Goal: Transaction & Acquisition: Book appointment/travel/reservation

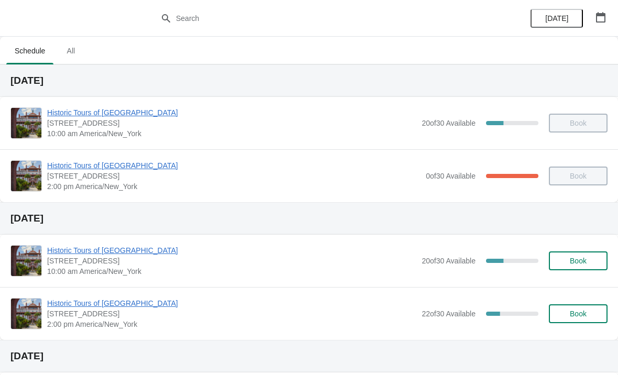
click at [563, 255] on button "Book" at bounding box center [578, 260] width 59 height 19
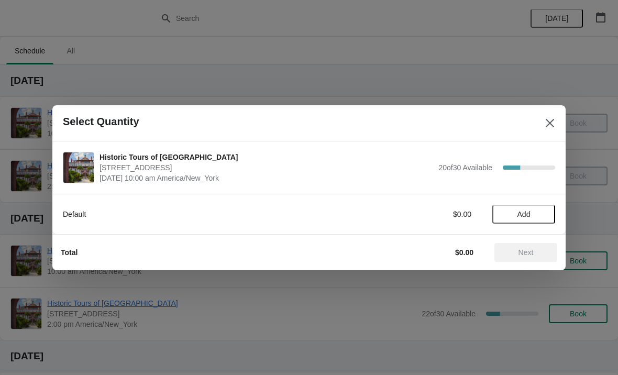
click at [526, 212] on span "Add" at bounding box center [524, 214] width 13 height 8
click at [535, 247] on button "Next" at bounding box center [526, 252] width 63 height 19
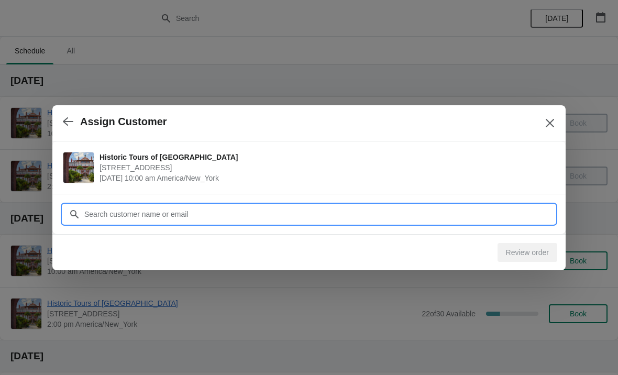
click at [522, 213] on input "Customer" at bounding box center [319, 214] width 471 height 19
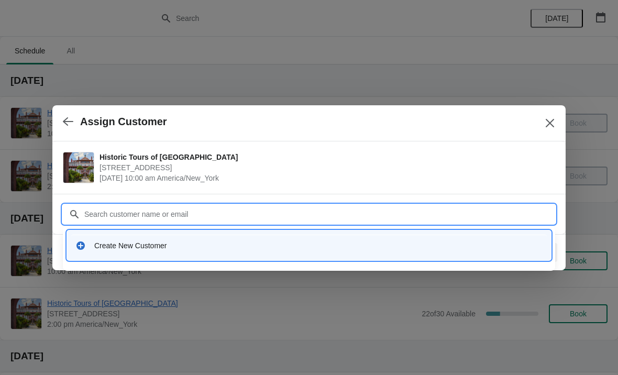
click at [104, 246] on div "Create New Customer" at bounding box center [318, 245] width 448 height 10
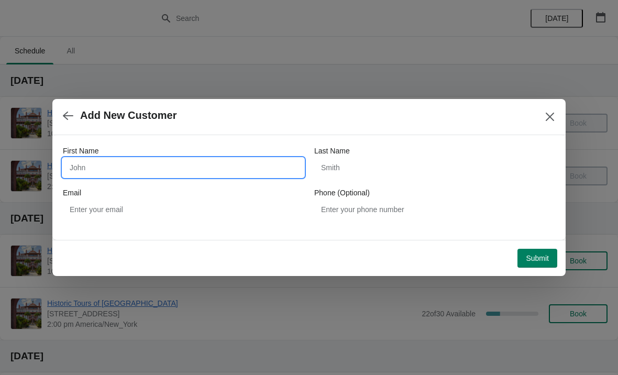
click at [93, 162] on input "First Name" at bounding box center [183, 167] width 241 height 19
click at [119, 167] on input "First Name" at bounding box center [183, 167] width 241 height 19
type input "[PERSON_NAME]"
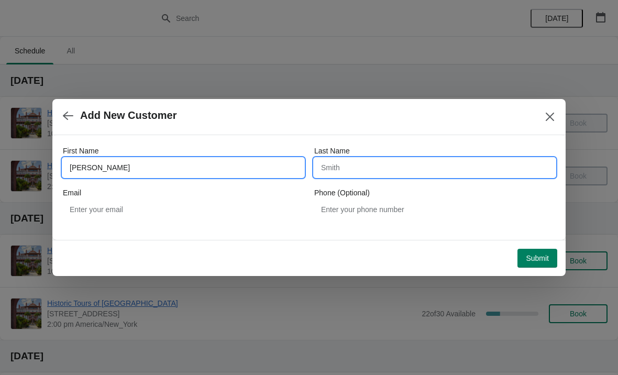
click at [409, 171] on input "Last Name" at bounding box center [434, 167] width 241 height 19
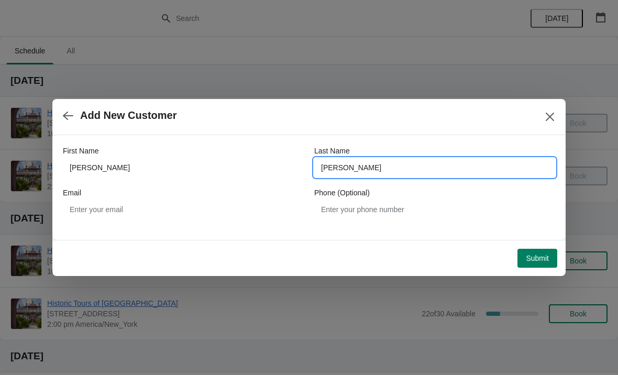
type input "[PERSON_NAME]"
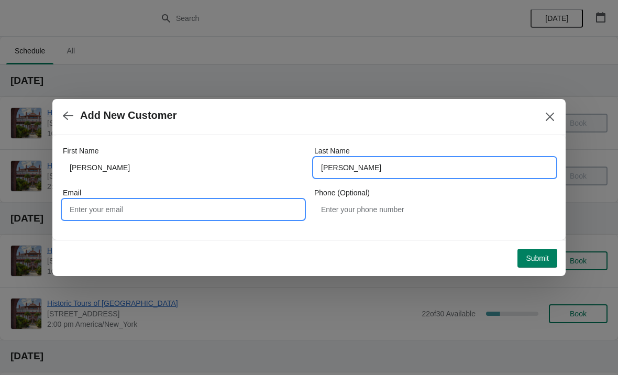
click at [262, 208] on input "Email" at bounding box center [183, 209] width 241 height 19
click at [402, 161] on input "[PERSON_NAME]" at bounding box center [434, 167] width 241 height 19
click at [257, 212] on input "Email" at bounding box center [183, 209] width 241 height 19
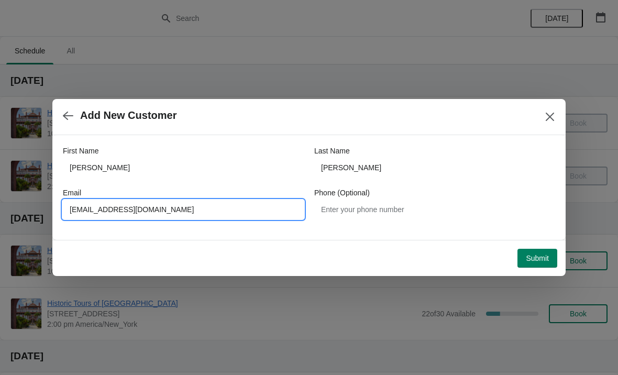
type input "[EMAIL_ADDRESS][DOMAIN_NAME]"
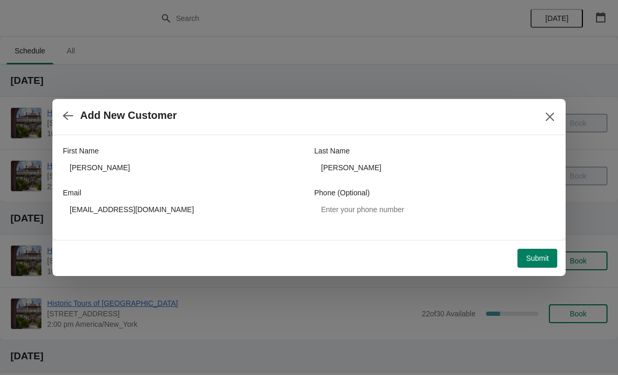
click at [541, 258] on span "Submit" at bounding box center [537, 258] width 23 height 8
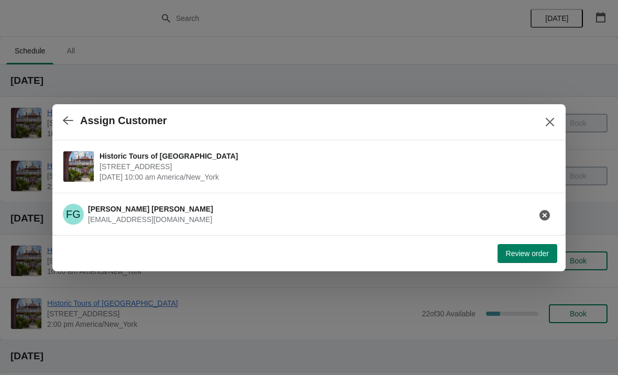
click at [131, 215] on span "[EMAIL_ADDRESS][DOMAIN_NAME]" at bounding box center [150, 219] width 124 height 8
click at [548, 210] on icon "button" at bounding box center [545, 215] width 10 height 10
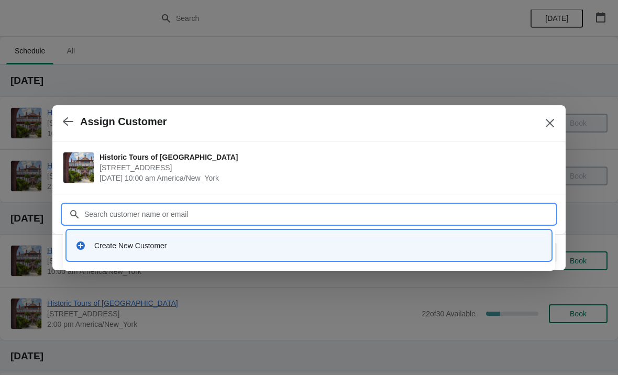
click at [106, 257] on div "Create New Customer" at bounding box center [309, 246] width 484 height 30
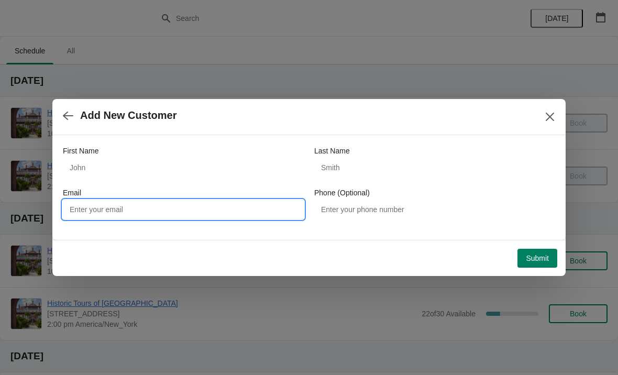
click at [116, 217] on input "Email" at bounding box center [183, 209] width 241 height 19
type input "Rubingersten"
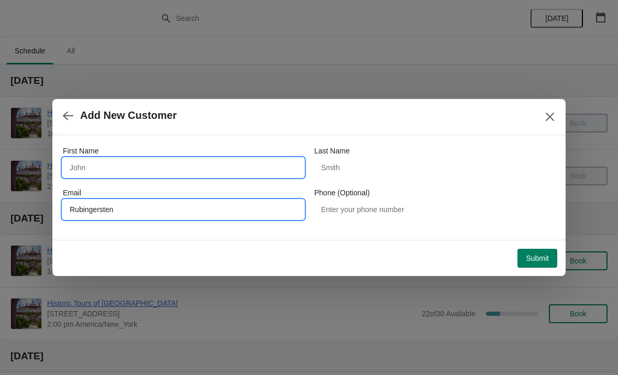
click at [118, 176] on input "First Name" at bounding box center [183, 167] width 241 height 19
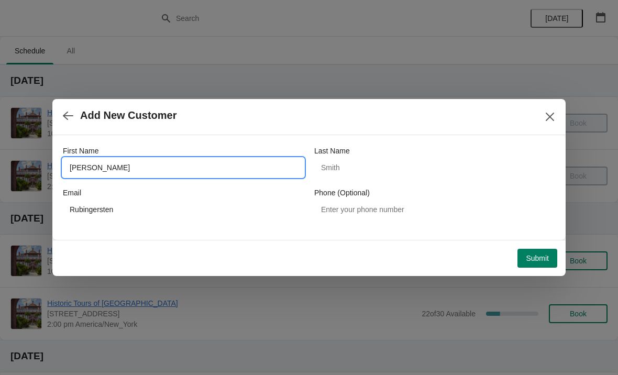
type input "[PERSON_NAME]"
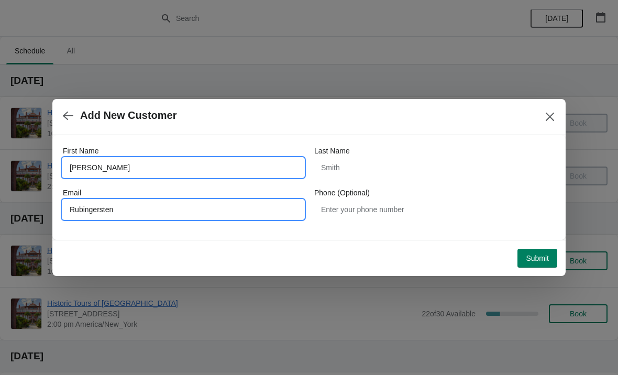
click at [225, 210] on input "Rubingersten" at bounding box center [183, 209] width 241 height 19
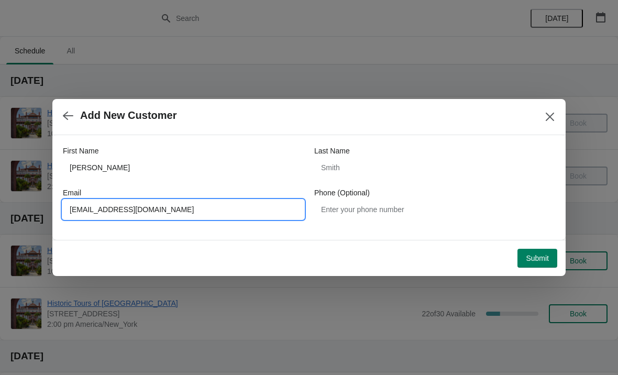
type input "[EMAIL_ADDRESS][DOMAIN_NAME]"
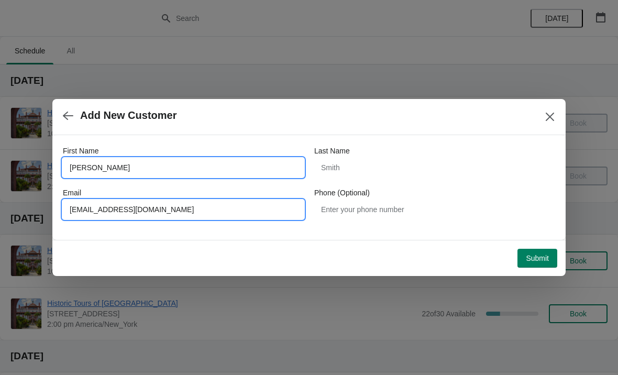
click at [134, 174] on input "[PERSON_NAME]" at bounding box center [183, 167] width 241 height 19
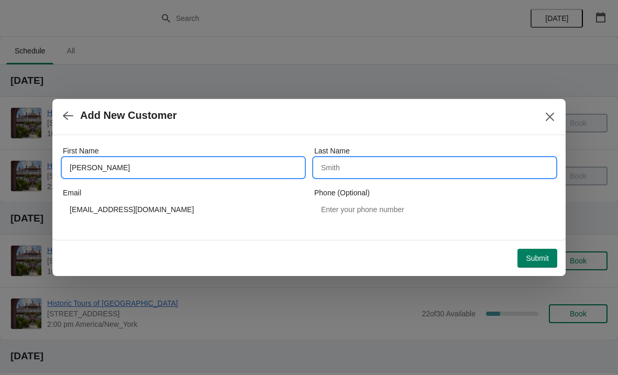
click at [493, 161] on input "Last Name" at bounding box center [434, 167] width 241 height 19
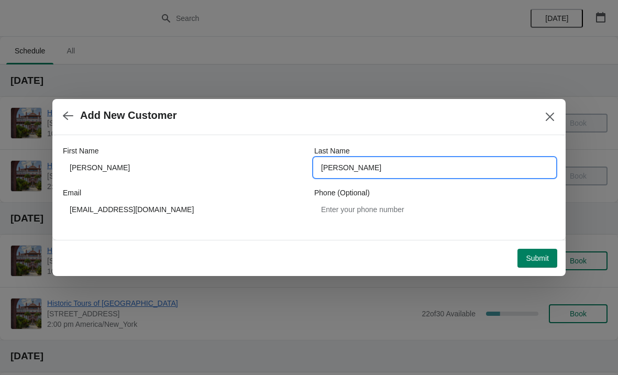
type input "[PERSON_NAME]"
click at [532, 266] on button "Submit" at bounding box center [538, 258] width 40 height 19
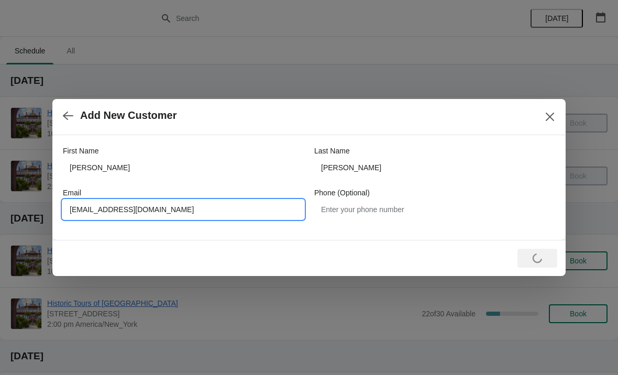
click at [116, 206] on input "[EMAIL_ADDRESS][DOMAIN_NAME]" at bounding box center [183, 209] width 241 height 19
click at [102, 210] on input "[EMAIL_ADDRESS][DOMAIN_NAME]" at bounding box center [183, 209] width 241 height 19
click at [104, 209] on input "[EMAIL_ADDRESS][DOMAIN_NAME]" at bounding box center [183, 209] width 241 height 19
click at [557, 108] on button "Close" at bounding box center [550, 116] width 19 height 19
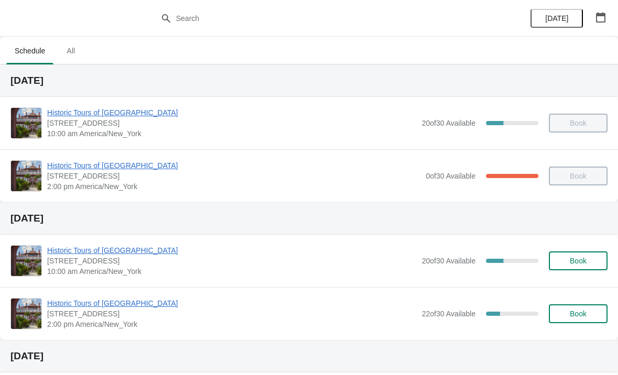
click at [583, 264] on span "Book" at bounding box center [578, 261] width 17 height 8
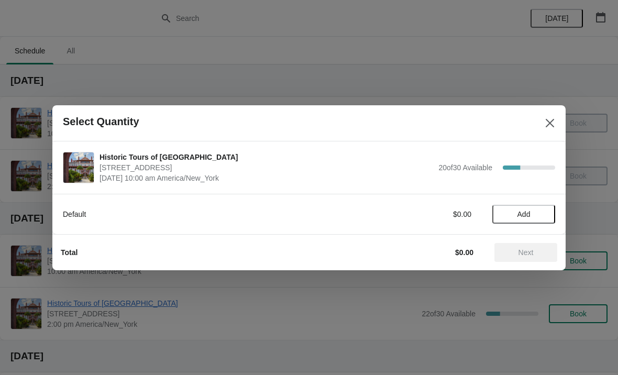
click at [537, 211] on span "Add" at bounding box center [524, 214] width 44 height 8
click at [534, 250] on span "Next" at bounding box center [526, 252] width 15 height 8
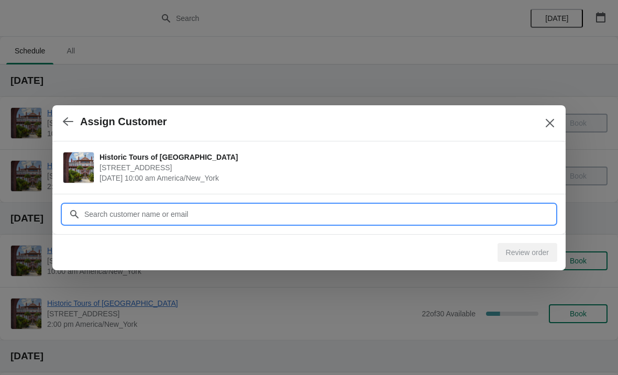
click at [402, 213] on input "Customer" at bounding box center [319, 214] width 471 height 19
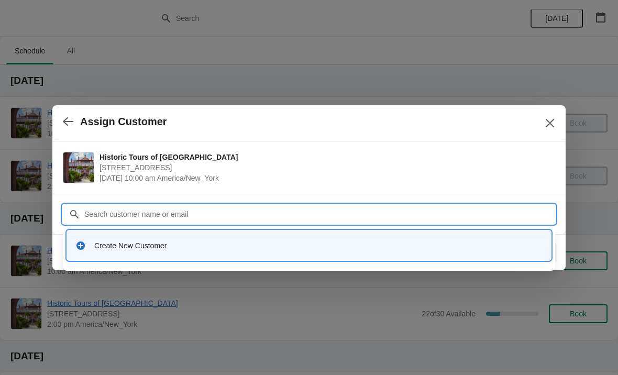
click at [102, 253] on div "Create New Customer" at bounding box center [309, 245] width 476 height 21
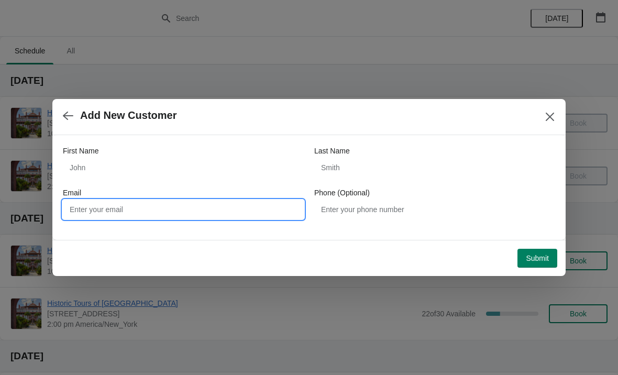
click at [110, 210] on input "Email" at bounding box center [183, 209] width 241 height 19
click at [86, 207] on input "Email" at bounding box center [183, 209] width 241 height 19
paste input "[EMAIL_ADDRESS][DOMAIN_NAME]"
type input "[EMAIL_ADDRESS][DOMAIN_NAME]"
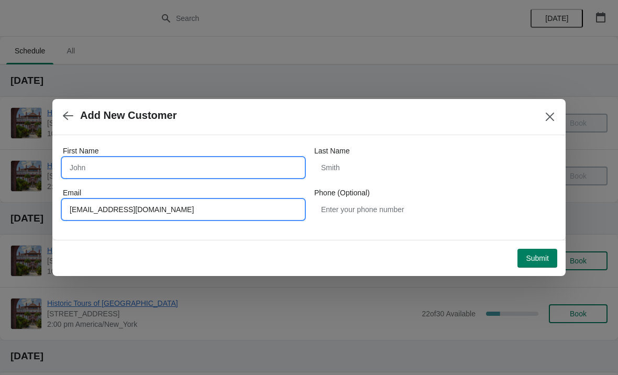
click at [119, 163] on input "First Name" at bounding box center [183, 167] width 241 height 19
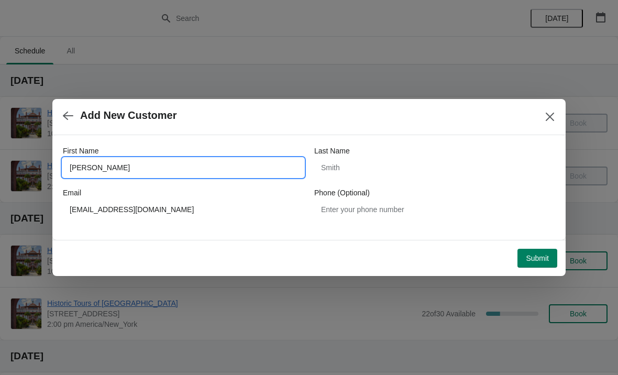
type input "[PERSON_NAME]"
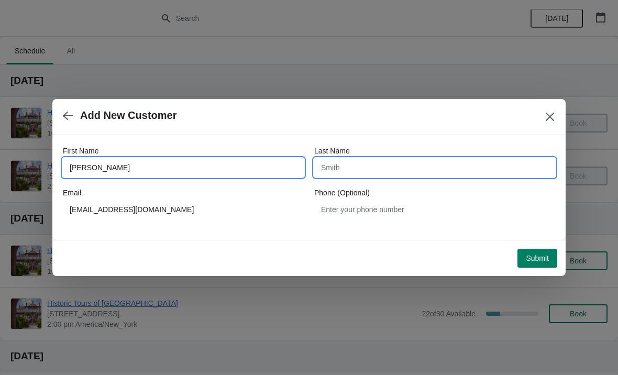
click at [440, 158] on input "Last Name" at bounding box center [434, 167] width 241 height 19
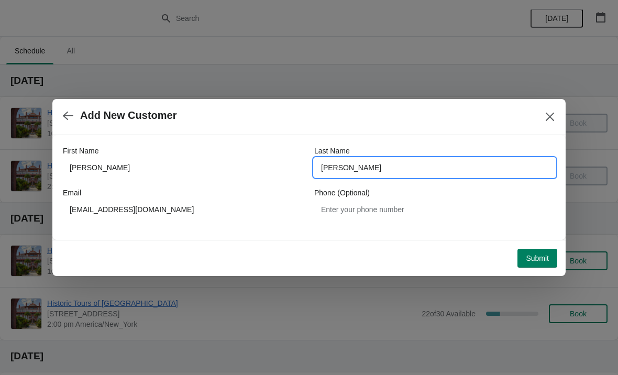
type input "[PERSON_NAME]"
click at [539, 258] on span "Submit" at bounding box center [537, 258] width 23 height 8
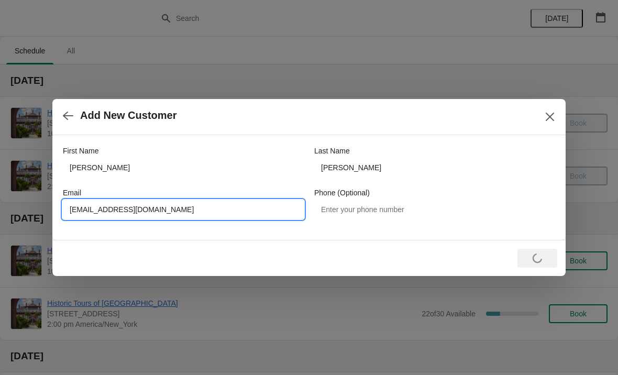
click at [97, 204] on input "[EMAIL_ADDRESS][DOMAIN_NAME]" at bounding box center [183, 209] width 241 height 19
click at [91, 214] on input "[EMAIL_ADDRESS][DOMAIN_NAME]" at bounding box center [183, 209] width 241 height 19
click at [90, 212] on input "[EMAIL_ADDRESS][DOMAIN_NAME]" at bounding box center [183, 209] width 241 height 19
